Goal: Task Accomplishment & Management: Manage account settings

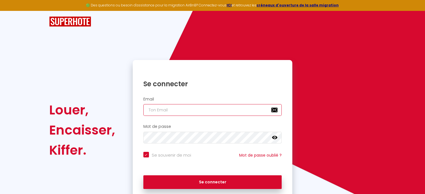
click at [207, 111] on input "email" at bounding box center [212, 110] width 138 height 12
paste input "[EMAIL_ADDRESS][DOMAIN_NAME]"
type input "[EMAIL_ADDRESS][DOMAIN_NAME]"
checkbox input "true"
type input "contact@conciergerievaldesevre.fr"
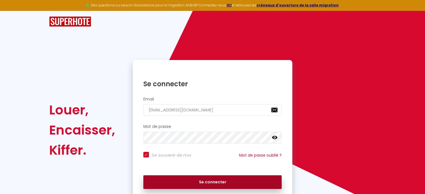
click at [231, 184] on button "Se connecter" at bounding box center [212, 182] width 138 height 14
checkbox input "true"
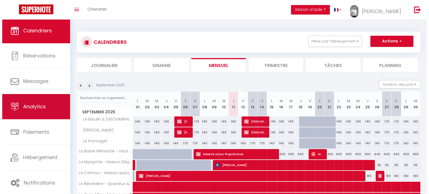
scroll to position [2, 0]
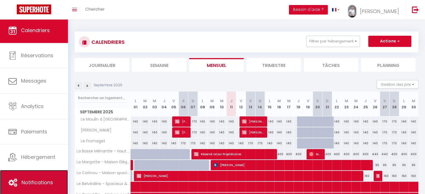
click at [54, 177] on link "Notifications" at bounding box center [34, 182] width 68 height 25
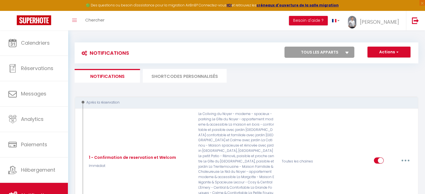
click at [197, 75] on li "SHORTCODES PERSONNALISÉS" at bounding box center [185, 76] width 84 height 14
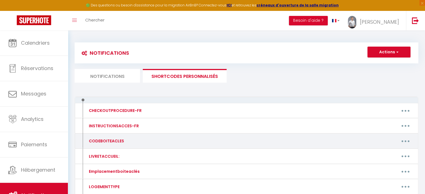
click at [408, 141] on button "button" at bounding box center [405, 140] width 16 height 9
click at [383, 151] on link "Editer" at bounding box center [390, 153] width 41 height 9
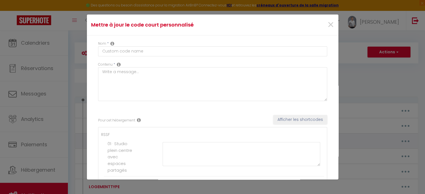
type input "CODEBOITEACLES"
type textarea "code de la boîte :"
type textarea "8574"
type textarea "3748"
type textarea "2565"
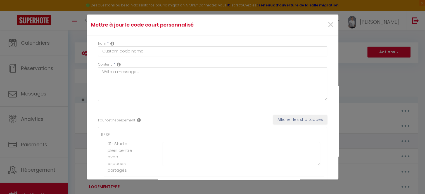
type textarea "1423"
type textarea "3125"
type textarea "3228"
type textarea "9902"
type textarea "4235"
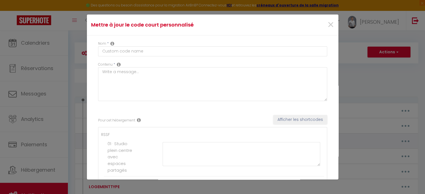
type textarea "0374"
type textarea "3469"
type textarea "6022"
type textarea "2296"
type textarea "8419"
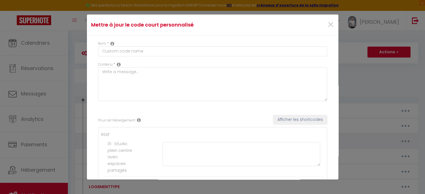
type textarea "8501"
type textarea "8502"
type textarea "8503"
type textarea "D7198"
type textarea "3008"
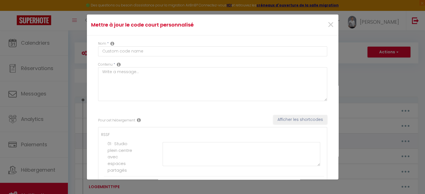
type textarea "2208"
type textarea "0402"
type textarea "4691"
type textarea "6169"
type textarea "6523"
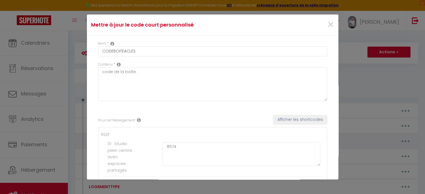
type textarea "2213"
type textarea "7394"
type textarea "5629"
type textarea "1844"
type textarea "5523"
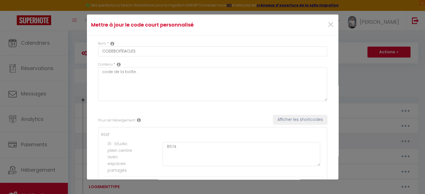
type textarea "2158"
type textarea "2901"
type textarea "1604"
type textarea "1307"
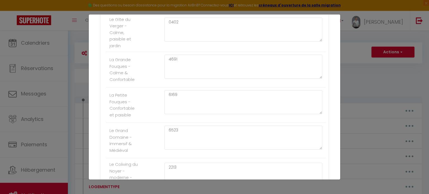
scroll to position [977, 0]
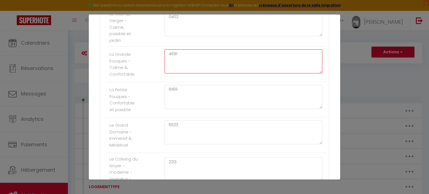
click at [193, 60] on textarea "4691" at bounding box center [243, 61] width 158 height 24
type textarea "4"
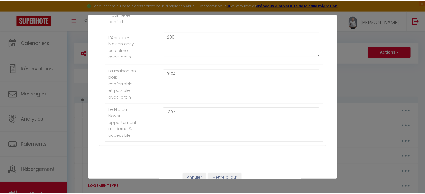
scroll to position [1515, 0]
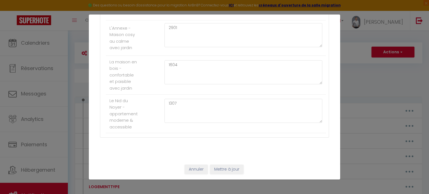
type textarea "3529"
click at [232, 166] on button "Mettre à jour" at bounding box center [226, 169] width 33 height 9
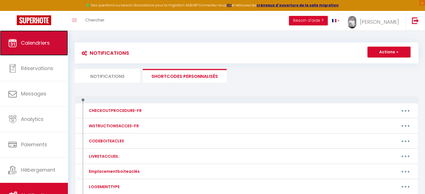
click at [38, 44] on span "Calendriers" at bounding box center [35, 42] width 29 height 7
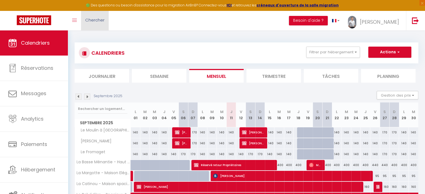
click at [99, 22] on span "Chercher" at bounding box center [94, 20] width 19 height 6
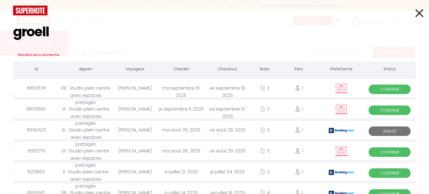
type input "groell"
click at [189, 150] on div "ma août 26. 2025" at bounding box center [181, 151] width 46 height 18
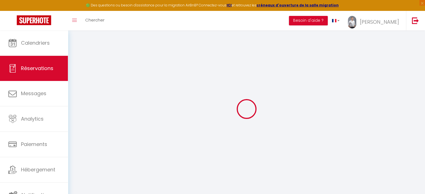
select select
checkbox input "false"
type textarea "Facture à faire au nom de Eclipsium (A l’adresse ci-dessus et au mail de la rés…"
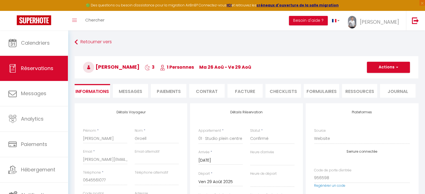
type input "19"
type input "5.25"
select select
checkbox input "false"
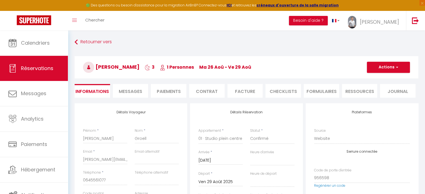
select select
click at [246, 94] on li "Facture" at bounding box center [244, 91] width 35 height 14
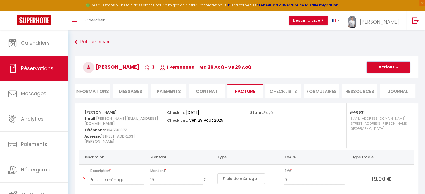
click at [381, 69] on button "Actions" at bounding box center [387, 67] width 43 height 11
click at [382, 85] on link "Aperçu et éditer" at bounding box center [383, 86] width 47 height 7
click at [100, 21] on span "Chercher" at bounding box center [94, 20] width 19 height 6
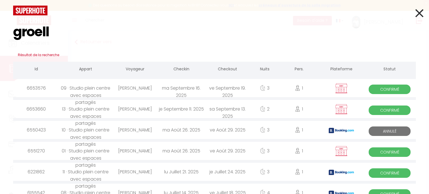
type input "groell"
click at [193, 109] on div "je Septembre 11. 2025" at bounding box center [181, 109] width 46 height 18
select select
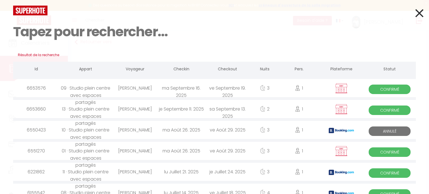
select select
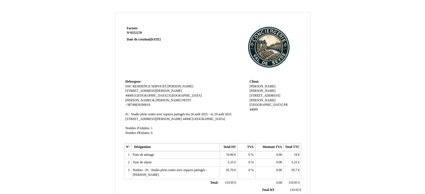
scroll to position [143, 0]
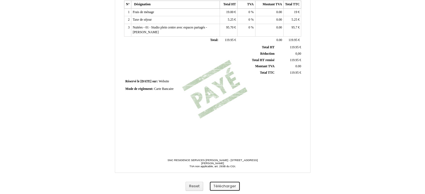
click at [232, 183] on button "Télécharger" at bounding box center [225, 186] width 30 height 9
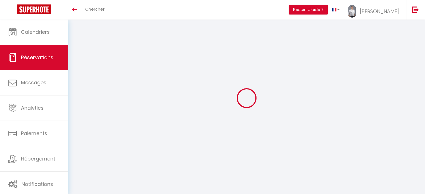
select select
type input "[PERSON_NAME]"
type input "Groell"
type input "[PERSON_NAME][EMAIL_ADDRESS][DOMAIN_NAME]"
type input "0645561077"
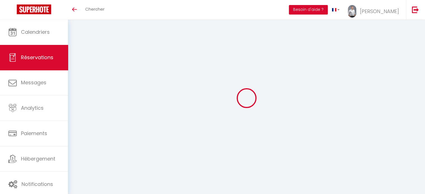
type input "44000"
type input "[STREET_ADDRESS][PERSON_NAME]"
type input "[GEOGRAPHIC_DATA]"
select select "FR"
select select "48079"
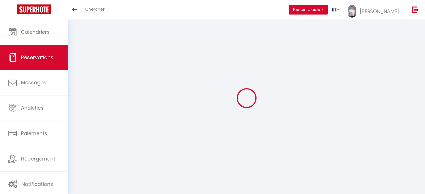
select select "1"
type input "Jeu 11 Septembre 2025"
select select
type input "Sam 13 Septembre 2025"
select select
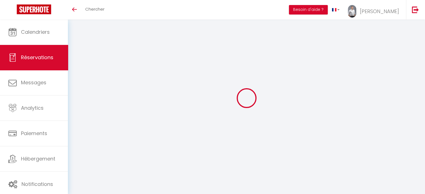
type input "1"
select select "12"
select select
type input "89.1"
checkbox input "false"
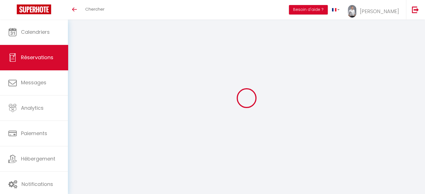
type input "0"
select select "69"
type input "0"
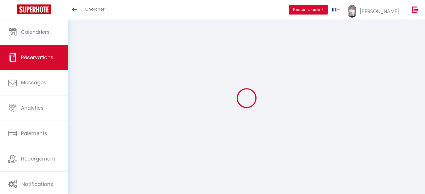
select select
select select "14"
checkbox input "false"
select select
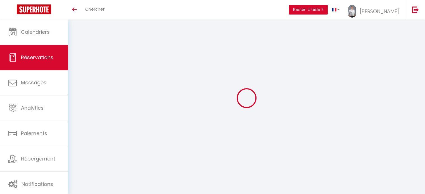
select select
checkbox input "false"
select select
checkbox input "false"
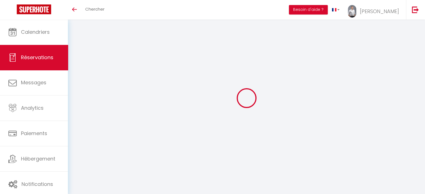
type textarea "Bonjour, Il me faudrait une facture à : Eclipsium 7 rue Paul Dubois 44000 Nante…"
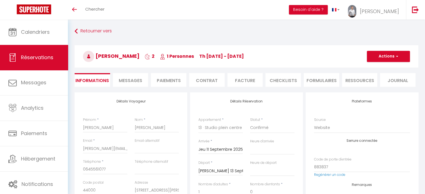
type input "19"
type input "4.9"
select select
checkbox input "false"
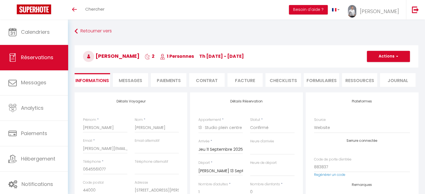
select select
click at [239, 79] on li "Facture" at bounding box center [244, 80] width 35 height 14
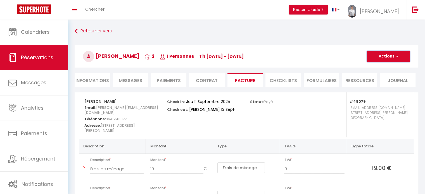
click at [390, 53] on button "Actions" at bounding box center [387, 56] width 43 height 11
click at [390, 74] on link "Aperçu et éditer" at bounding box center [383, 75] width 47 height 7
click at [104, 10] on span "Chercher" at bounding box center [94, 9] width 19 height 6
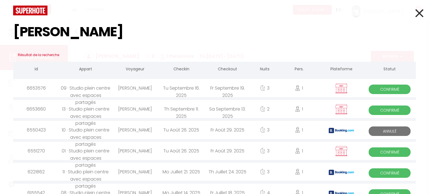
type input "groell"
click at [178, 90] on div "Tu Septembre 16. 2025" at bounding box center [181, 88] width 46 height 18
select select
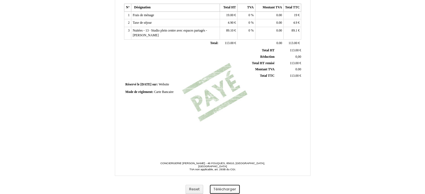
click at [228, 190] on button "Télécharger" at bounding box center [225, 189] width 30 height 9
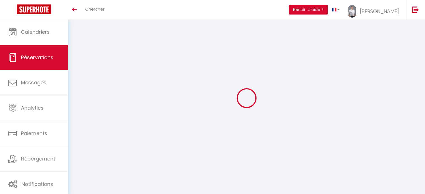
select select "cleaning"
select select "taxes"
select select
checkbox input "false"
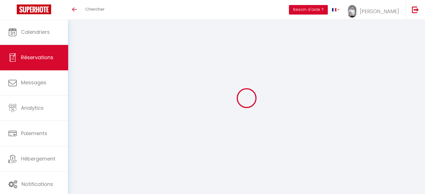
type textarea "Bonjour, Il me faudrait une facture pour : Eclipsium 7 rue Paul Dubois, 44000 N…"
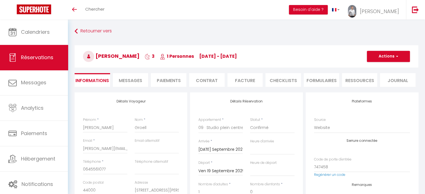
type input "19"
type input "7.8"
select select
checkbox input "false"
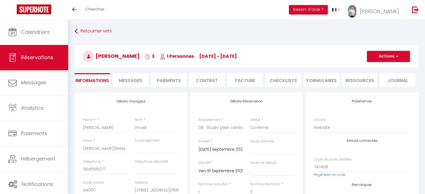
select select
click at [235, 81] on li "Facture" at bounding box center [244, 80] width 35 height 14
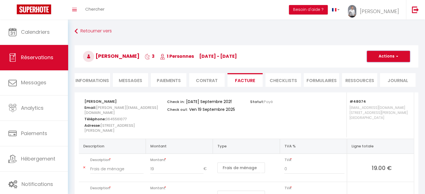
click at [397, 56] on span "button" at bounding box center [395, 56] width 3 height 5
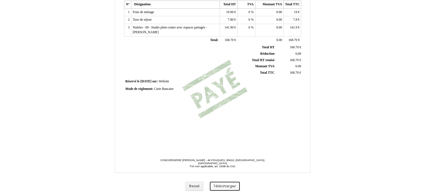
click at [229, 185] on button "Télécharger" at bounding box center [225, 186] width 30 height 9
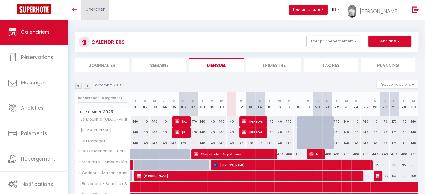
click at [98, 8] on span "Chercher" at bounding box center [94, 9] width 19 height 6
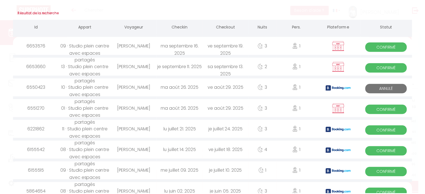
scroll to position [29, 0]
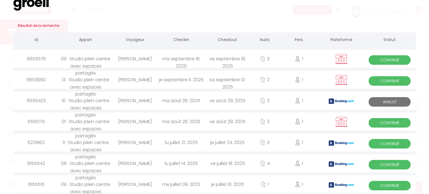
type input "groell"
click at [174, 100] on div "ma août 26. 2025" at bounding box center [181, 101] width 46 height 18
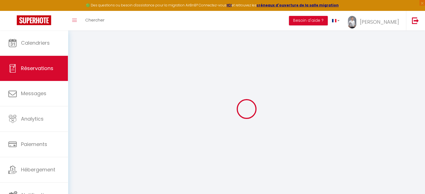
select select
checkbox input "false"
type textarea "** THIS RESERVATION HAS BEEN PRE-PAID ** BOOKING NOTE : Payment charge is EUR 1…"
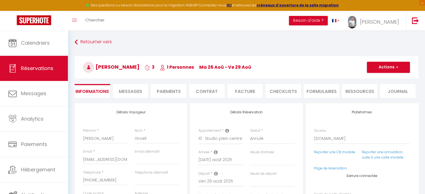
click at [256, 88] on li "Facture" at bounding box center [244, 91] width 35 height 14
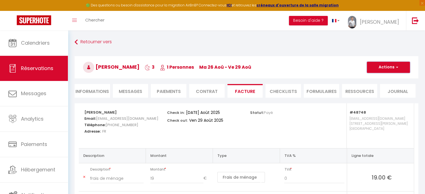
click at [404, 67] on button "Actions" at bounding box center [387, 67] width 43 height 11
click at [390, 84] on link "Aperçu et éditer" at bounding box center [383, 86] width 47 height 7
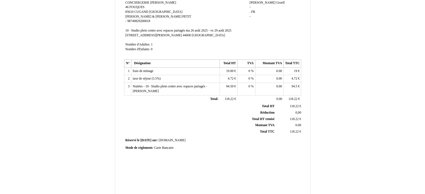
click at [233, 78] on span "4.72" at bounding box center [230, 79] width 6 height 4
type input "4"
type input "5.25"
click at [296, 76] on td "4.72 4.72 €" at bounding box center [292, 79] width 18 height 9
click at [298, 78] on td "4.72 4.72 €" at bounding box center [292, 79] width 18 height 8
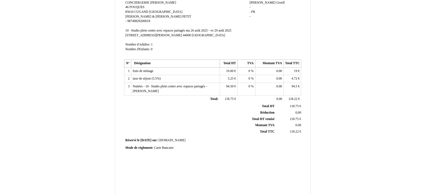
click at [296, 78] on span "4.72" at bounding box center [294, 79] width 6 height 4
type input "4"
type input "5.25"
click at [290, 151] on td "Mode de règlement: Mode de règlement: Carte Bancaire Carte Bancaire" at bounding box center [212, 148] width 177 height 8
click at [233, 85] on span "94.50" at bounding box center [229, 87] width 7 height 4
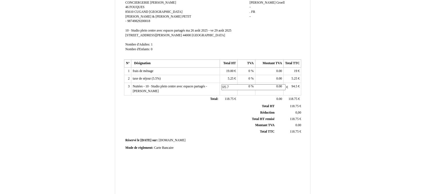
type input "95.70"
click at [295, 85] on span "94.5" at bounding box center [294, 87] width 6 height 4
type input "95.70"
click at [244, 157] on div "Facture Facture N° 6550423 6550423 Date de création 23 August 2025 Hebergeur: H…" at bounding box center [212, 73] width 179 height 264
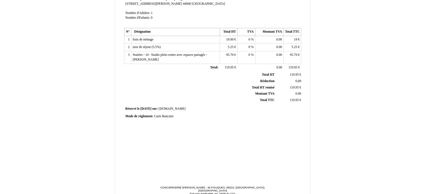
scroll to position [143, 0]
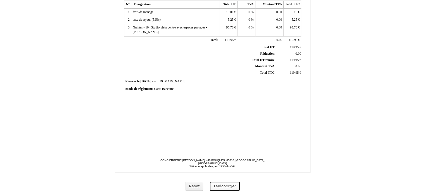
click at [224, 188] on button "Télécharger" at bounding box center [225, 186] width 30 height 9
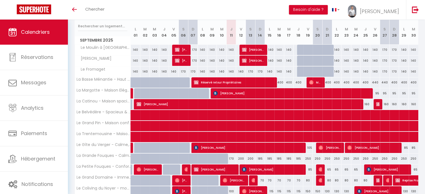
scroll to position [84, 0]
